Goal: Task Accomplishment & Management: Use online tool/utility

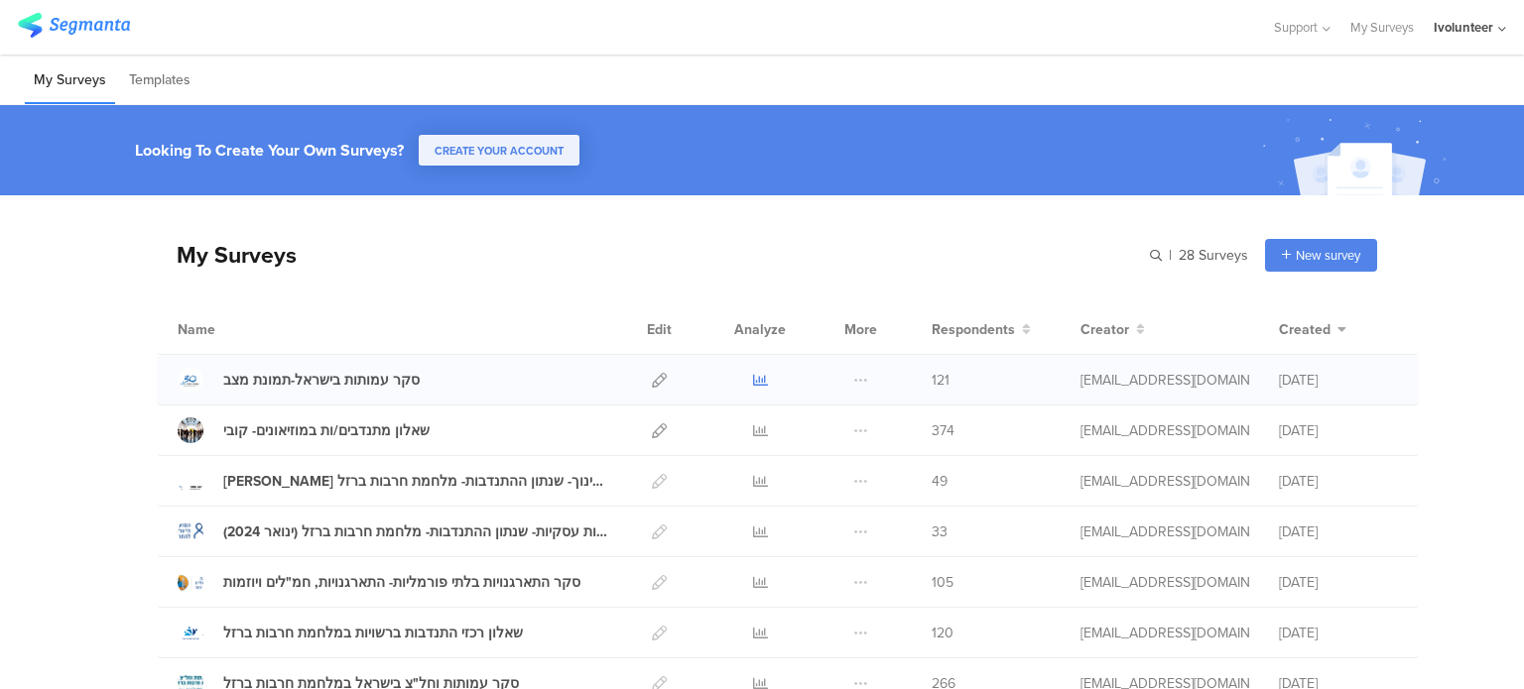
click at [753, 368] on link at bounding box center [760, 380] width 15 height 50
